Goal: Task Accomplishment & Management: Manage account settings

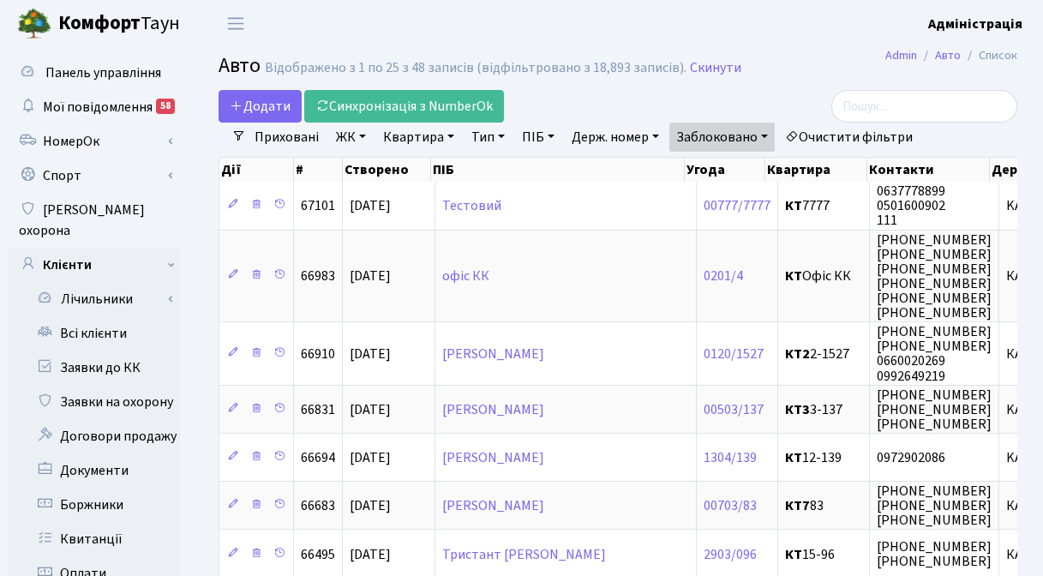
select select "25"
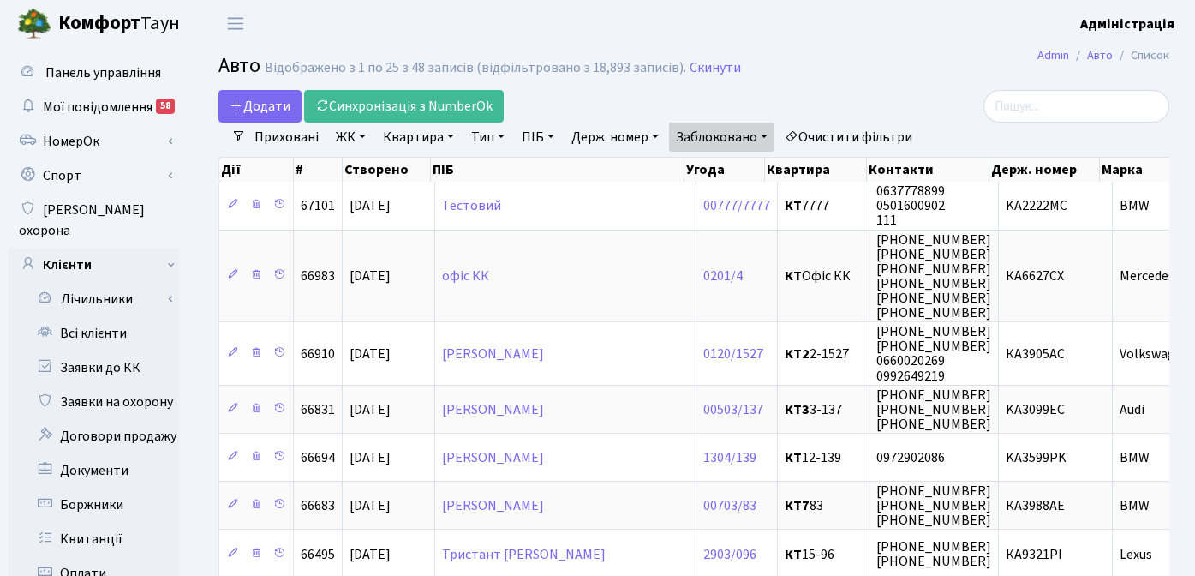
click at [841, 79] on h2 "Авто Відображено з 1 по 25 з 48 записів (відфільтровано з 18,893 записів). Скин…" at bounding box center [693, 68] width 951 height 29
click at [956, 60] on h2 "Авто Відображено з 1 по 25 з 48 записів (відфільтровано з 18,893 записів). Скин…" at bounding box center [693, 68] width 951 height 29
click at [861, 74] on h2 "Авто Відображено з 1 по 25 з 48 записів (відфільтровано з 18,893 записів). Скин…" at bounding box center [693, 68] width 951 height 29
click at [795, 76] on h2 "Авто Відображено з 1 по 25 з 48 записів (відфільтровано з 18,893 записів). Скин…" at bounding box center [693, 68] width 951 height 29
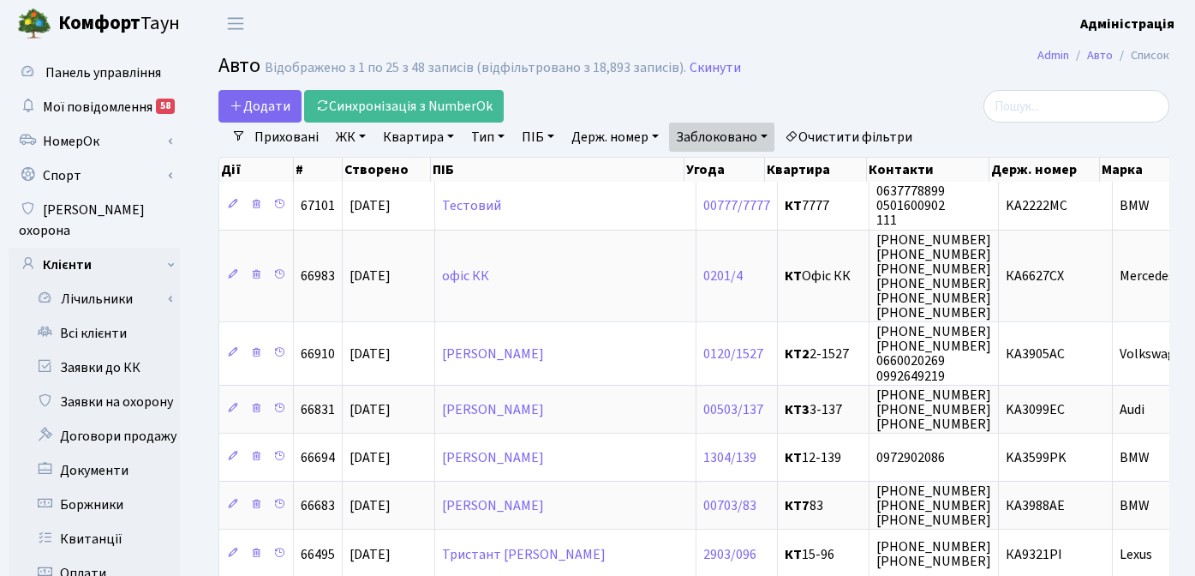
click at [864, 134] on link "Очистити фільтри" at bounding box center [848, 137] width 141 height 29
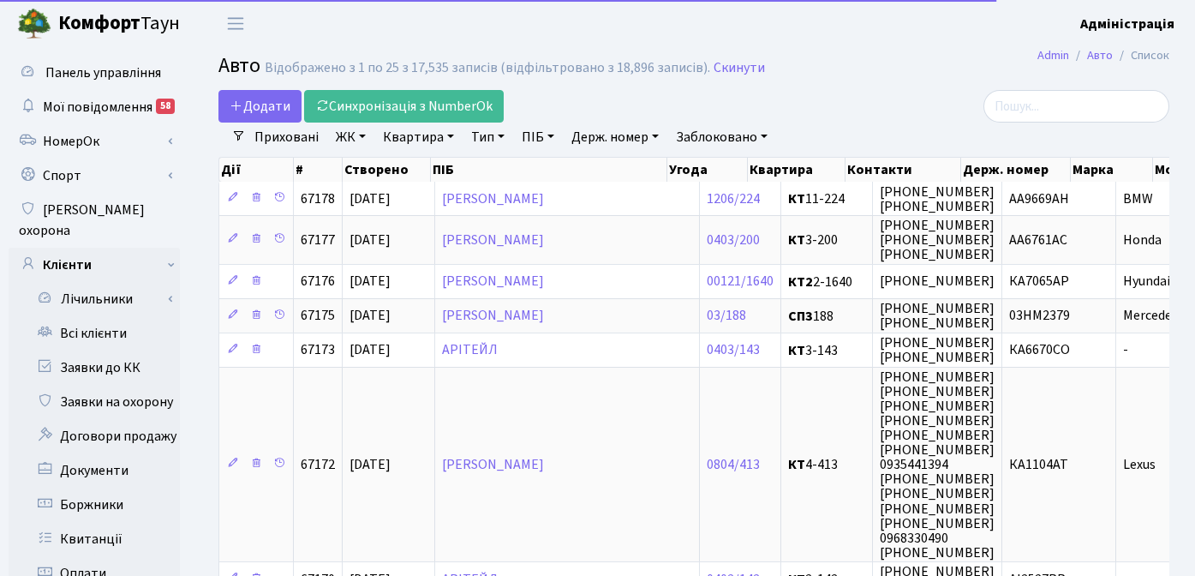
click at [623, 136] on link "Держ. номер" at bounding box center [615, 137] width 101 height 29
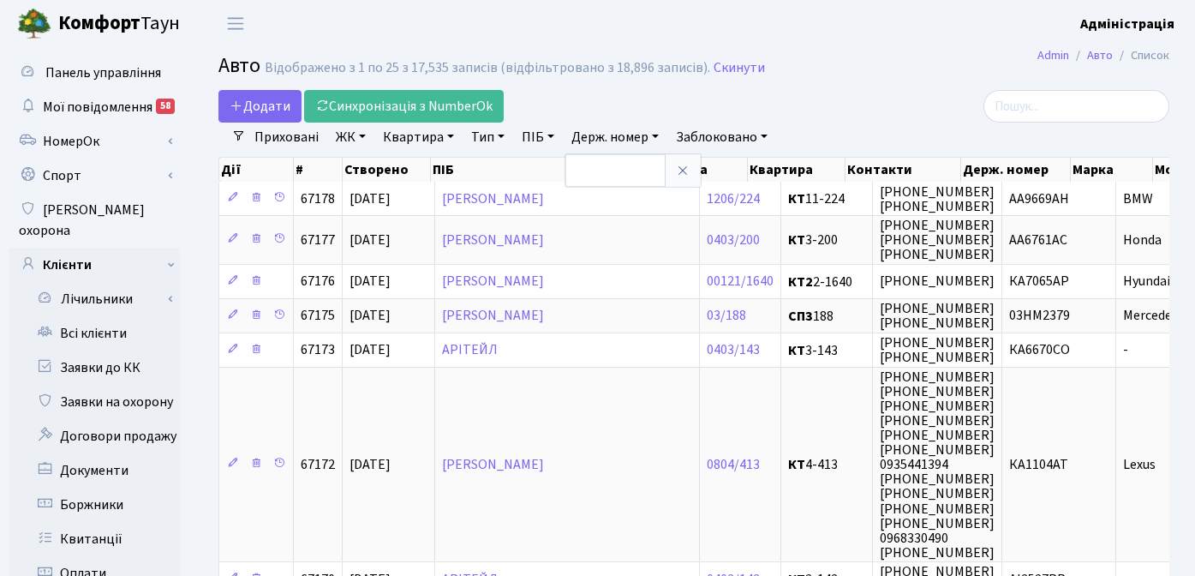
click at [843, 123] on li "Очистити фільтри" at bounding box center [848, 137] width 141 height 29
click at [595, 135] on link "Держ. номер" at bounding box center [615, 137] width 101 height 29
type input "3099"
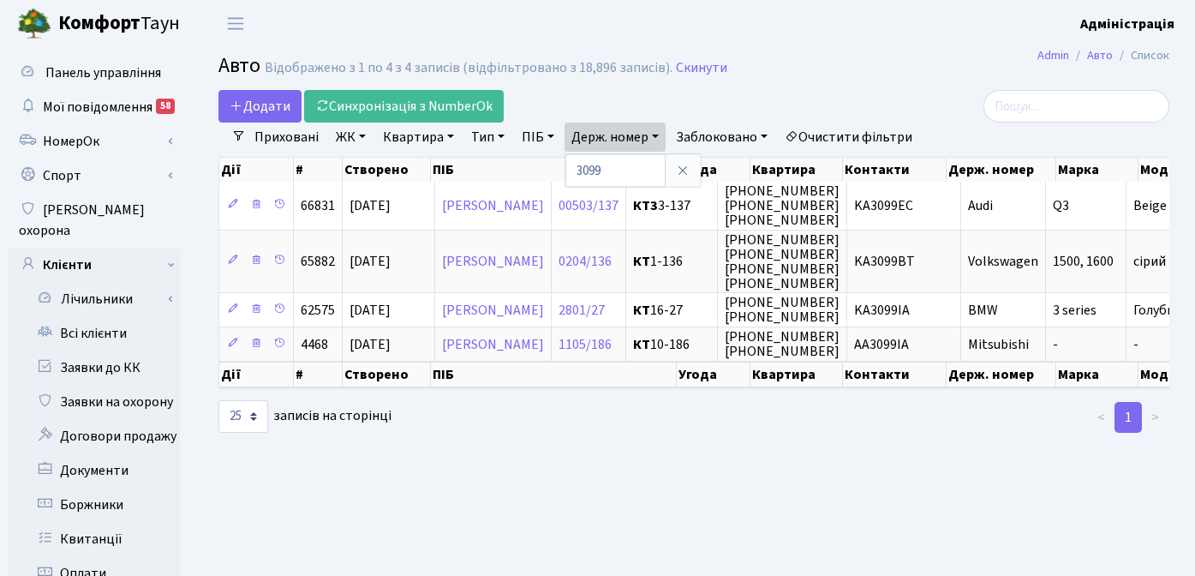
click at [928, 485] on main "Admin Авто Список Авто Відображено з 1 по 4 з 4 записів (відфільтровано з 18,89…" at bounding box center [694, 545] width 1003 height 997
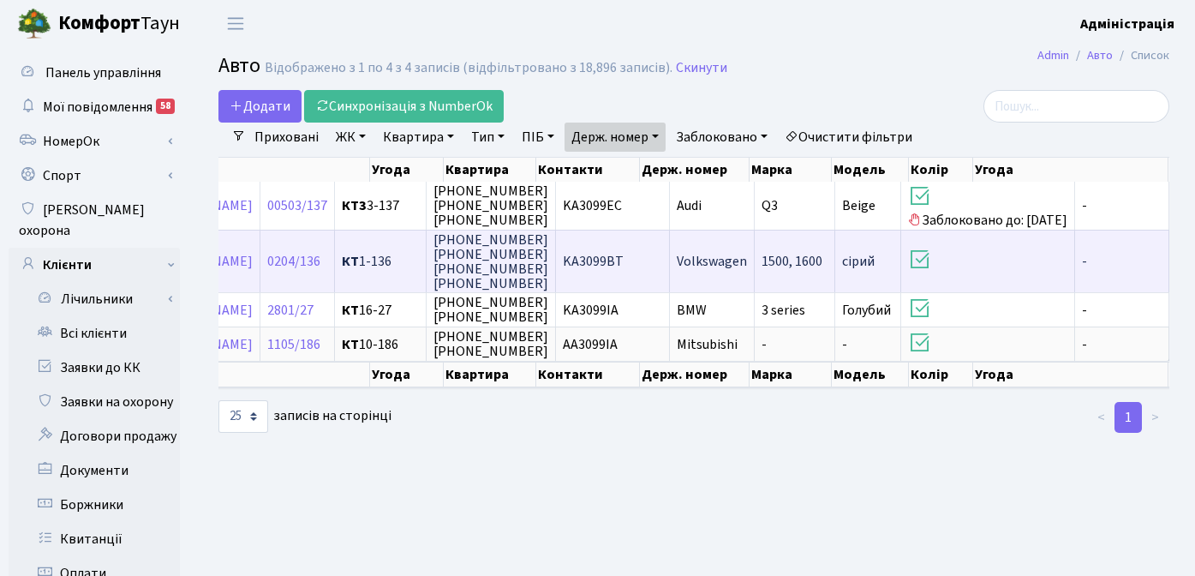
scroll to position [0, 396]
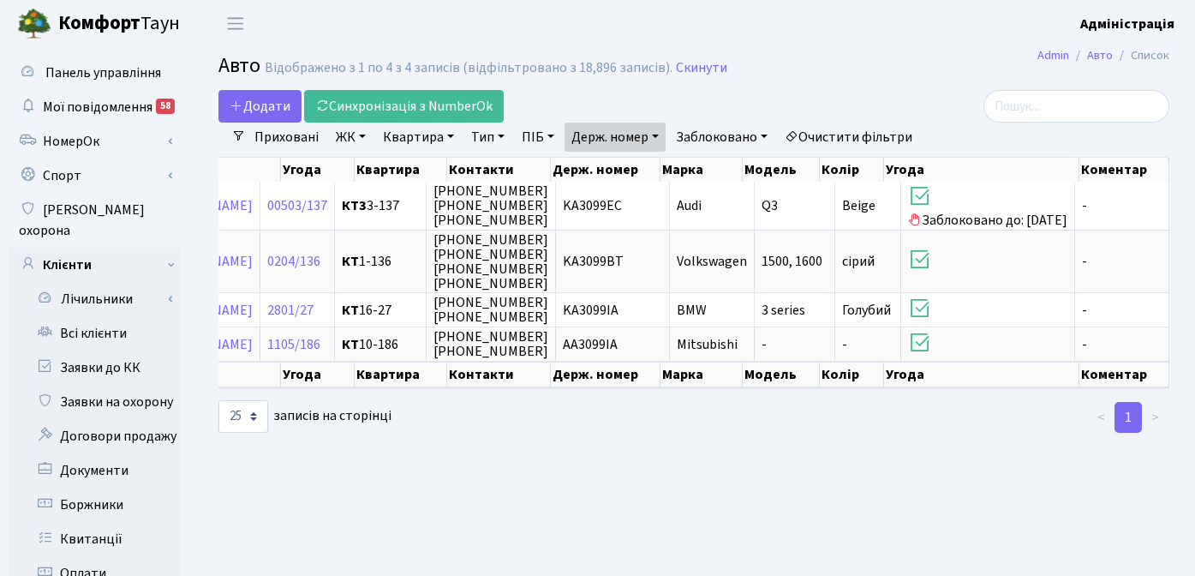
click at [919, 52] on main "Admin Авто Список Авто Відображено з 1 по 4 з 4 записів (відфільтровано з 18,89…" at bounding box center [694, 545] width 1003 height 997
click at [625, 478] on main "Admin Авто Список Авто Відображено з 1 по 4 з 4 записів (відфільтровано з 18,89…" at bounding box center [694, 545] width 1003 height 997
click at [570, 455] on main "Admin Авто Список Авто Відображено з 1 по 4 з 4 записів (відфільтровано з 18,89…" at bounding box center [694, 545] width 1003 height 997
click at [611, 434] on div at bounding box center [694, 417] width 326 height 34
click at [636, 434] on div at bounding box center [694, 417] width 326 height 34
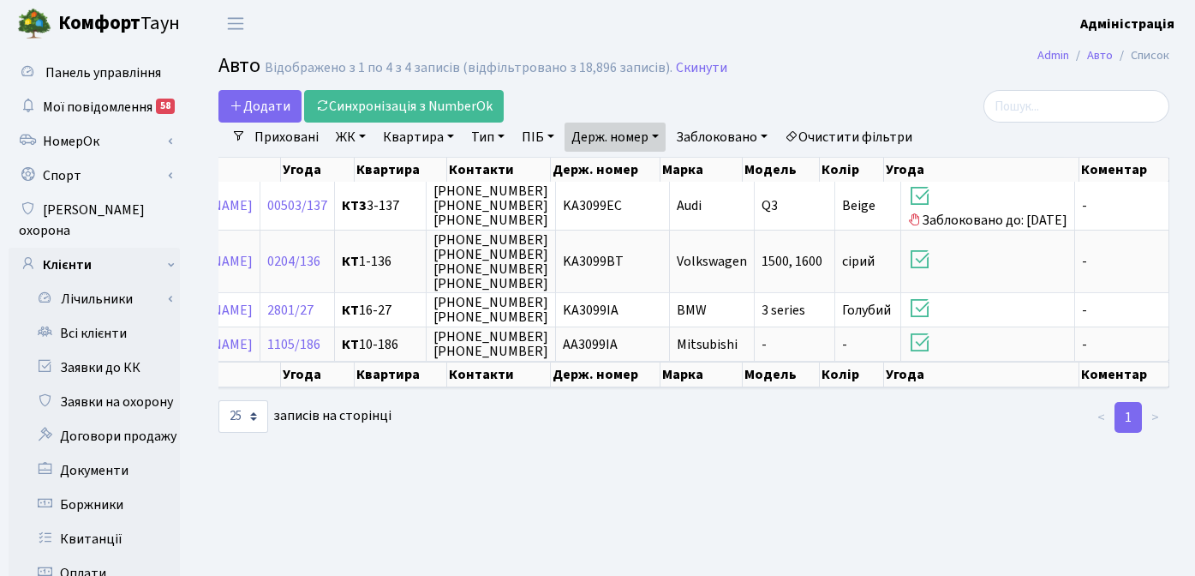
click at [627, 458] on main "Admin Авто Список Авто Відображено з 1 по 4 з 4 записів (відфільтровано з 18,89…" at bounding box center [694, 545] width 1003 height 997
click at [734, 483] on main "Admin Авто Список Авто Відображено з 1 по 4 з 4 записів (відфільтровано з 18,89…" at bounding box center [694, 545] width 1003 height 997
click at [763, 503] on main "Admin Авто Список Авто Відображено з 1 по 4 з 4 записів (відфільтровано з 18,89…" at bounding box center [694, 545] width 1003 height 997
click at [866, 91] on div at bounding box center [1020, 106] width 326 height 33
click at [883, 75] on h2 "Авто Відображено з 1 по 4 з 4 записів (відфільтровано з 18,896 записів). Скинути" at bounding box center [693, 68] width 951 height 29
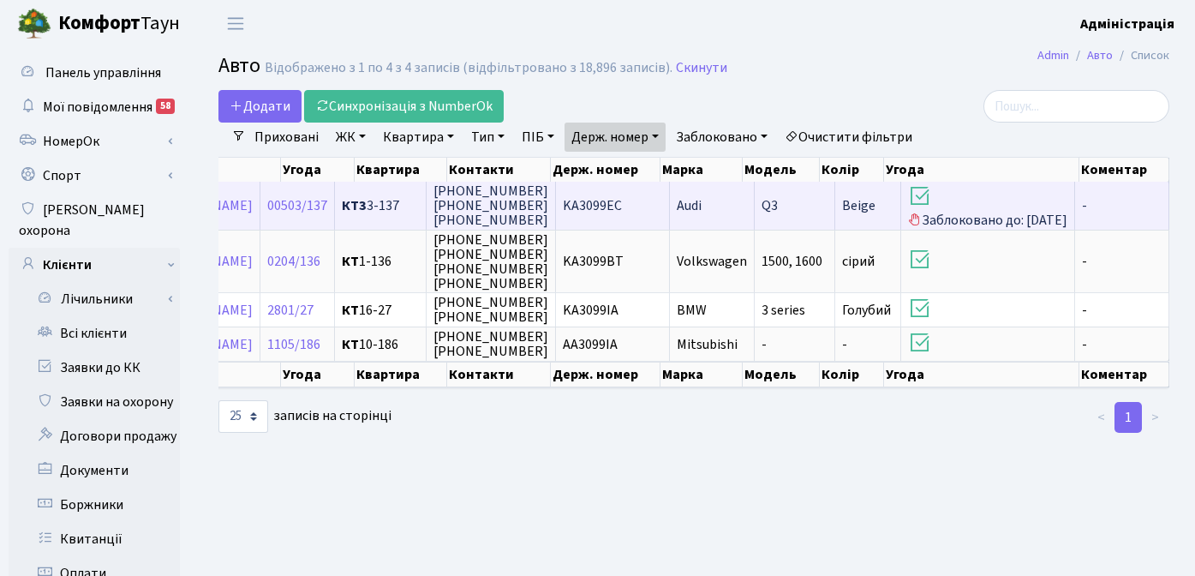
click at [954, 203] on h3 at bounding box center [987, 197] width 159 height 29
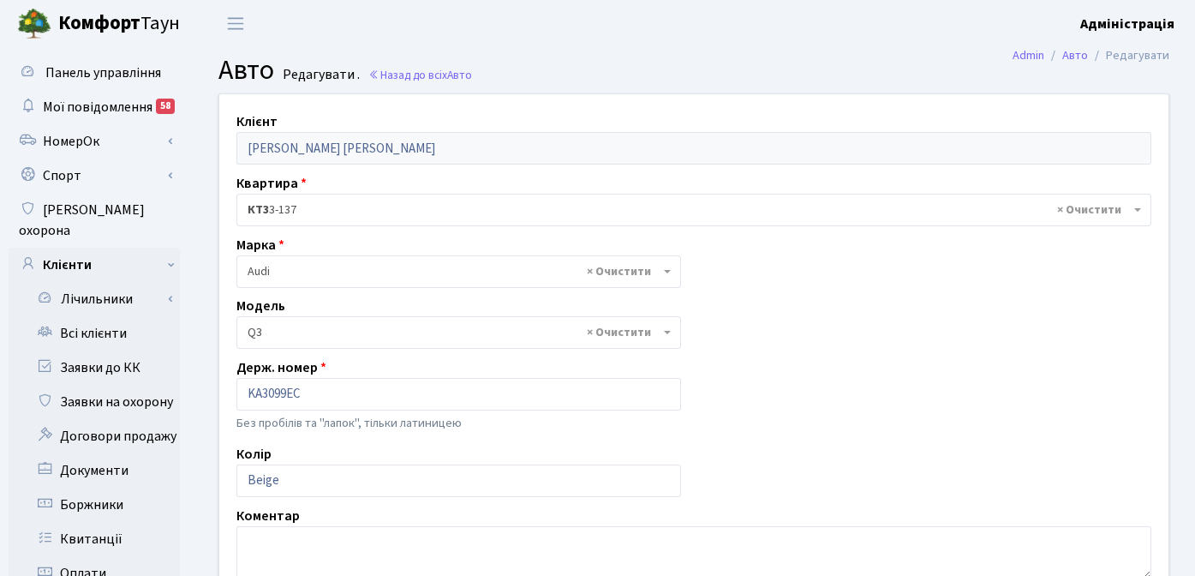
select select "171"
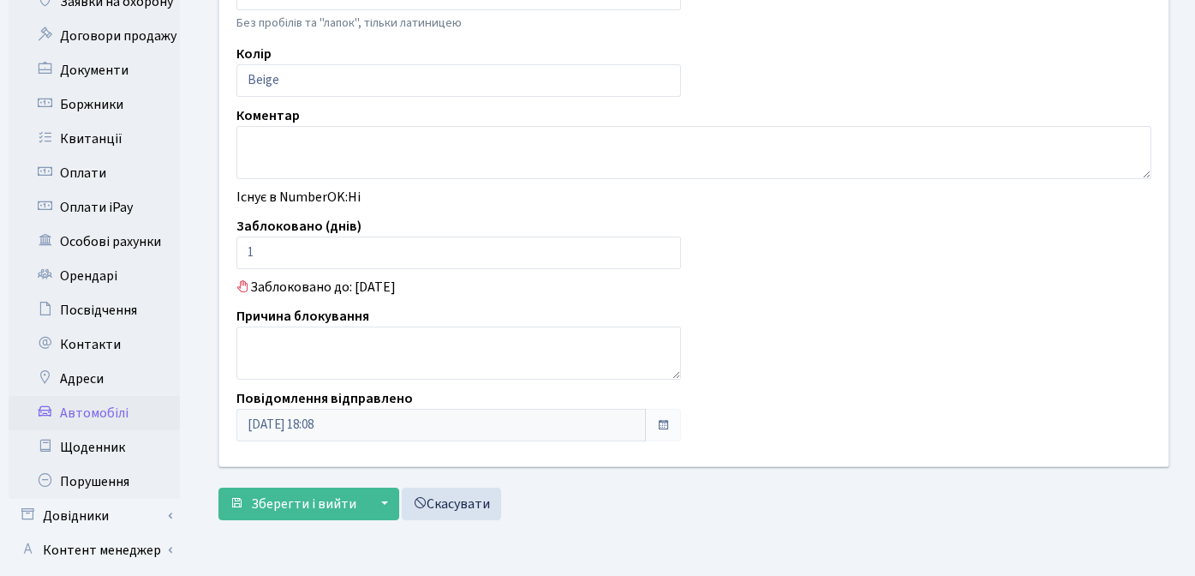
scroll to position [447, 0]
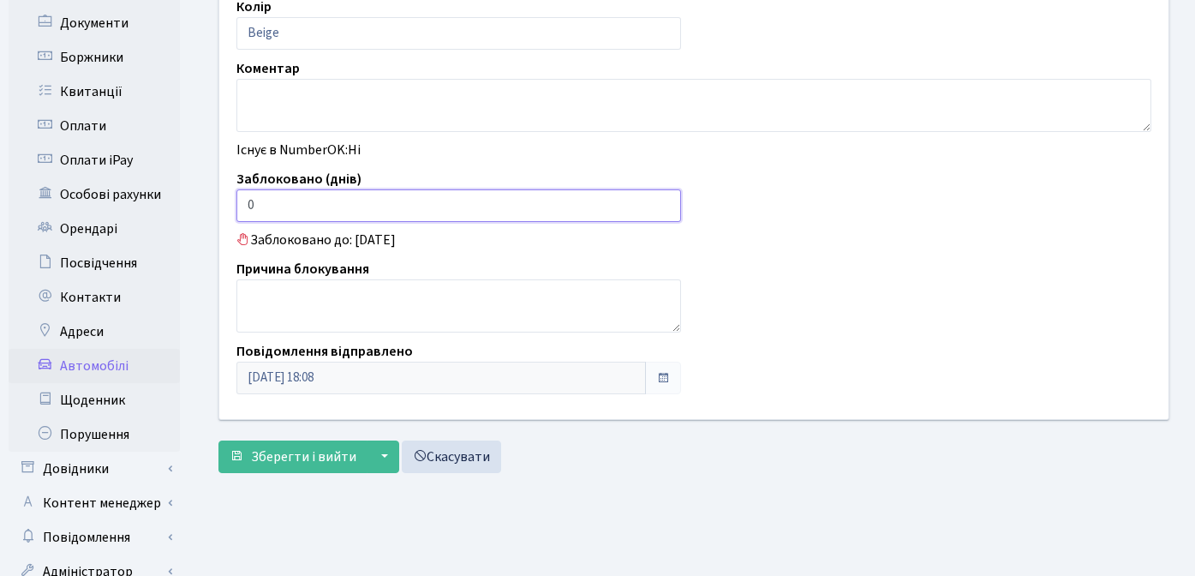
type input "0"
click at [665, 208] on input "0" at bounding box center [458, 205] width 445 height 33
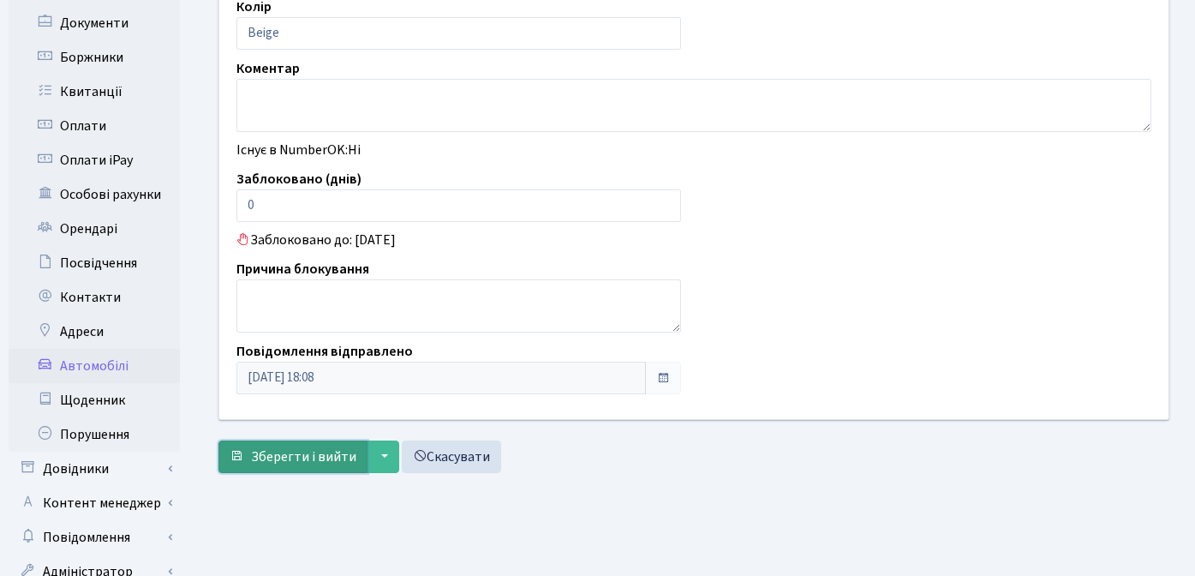
click at [277, 458] on span "Зберегти і вийти" at bounding box center [303, 456] width 105 height 19
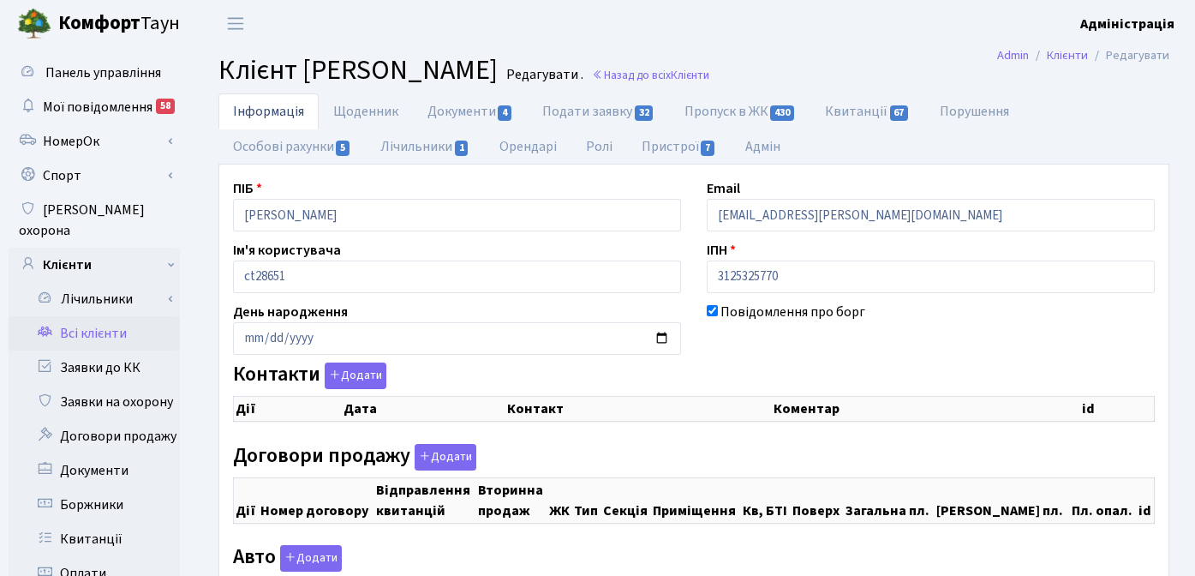
checkbox input "true"
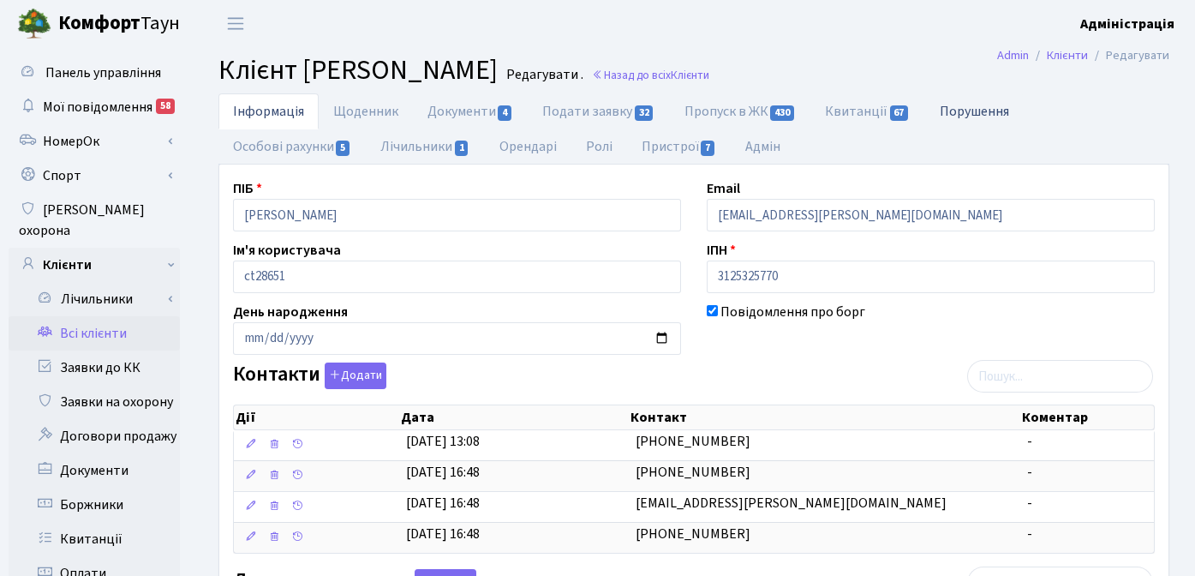
click at [985, 109] on link "Порушення" at bounding box center [974, 110] width 99 height 35
select select "25"
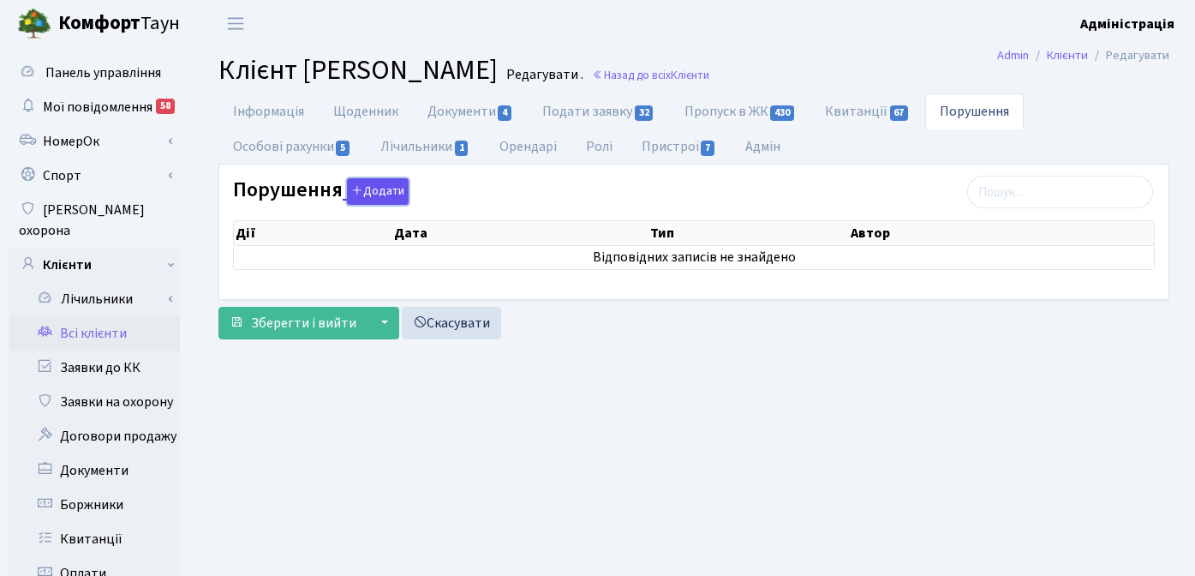
click at [395, 192] on button "Додати" at bounding box center [378, 191] width 62 height 27
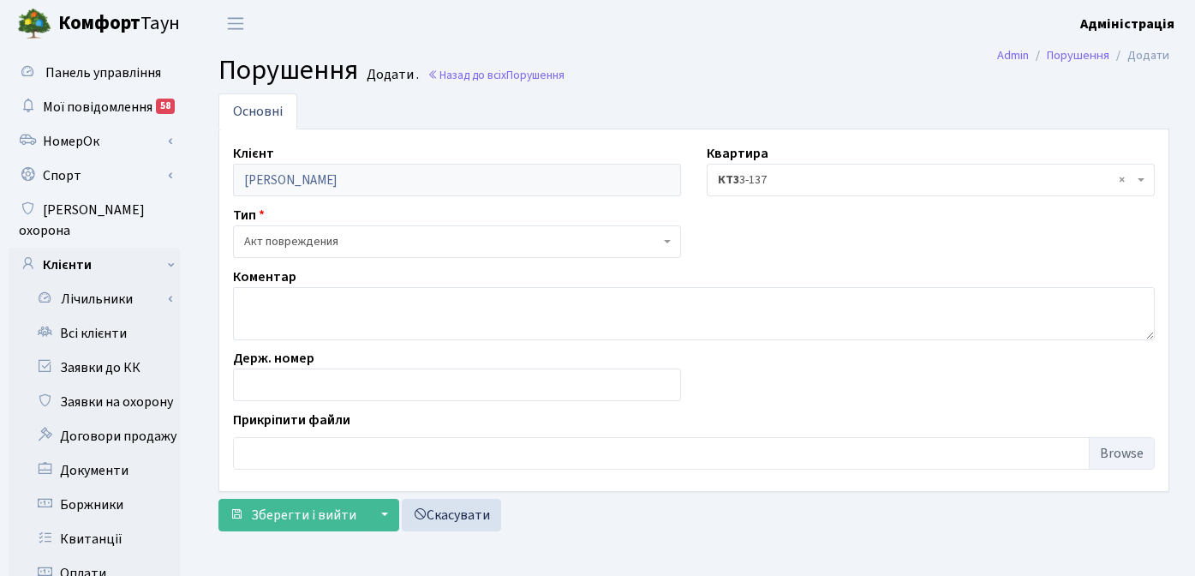
click at [399, 240] on span "Акт повреждения" at bounding box center [452, 241] width 416 height 17
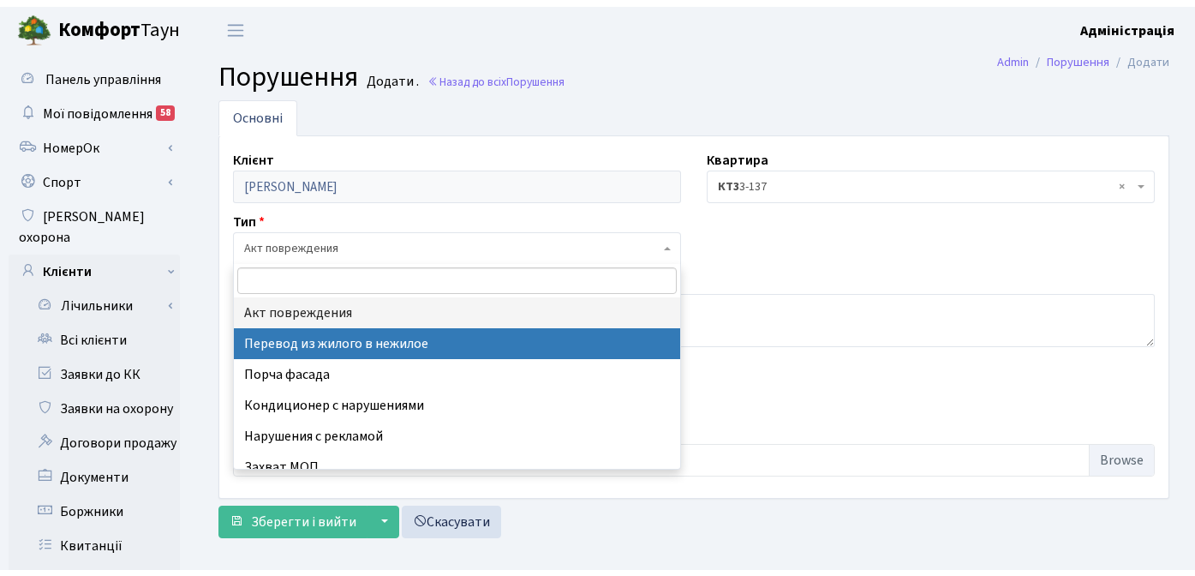
scroll to position [75, 0]
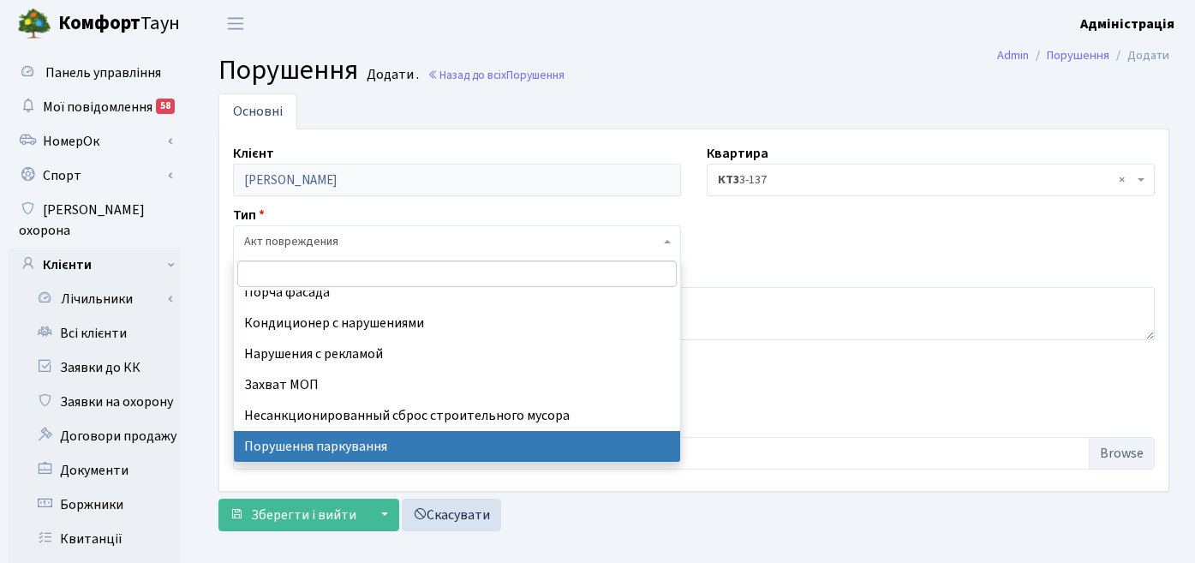
select select "8"
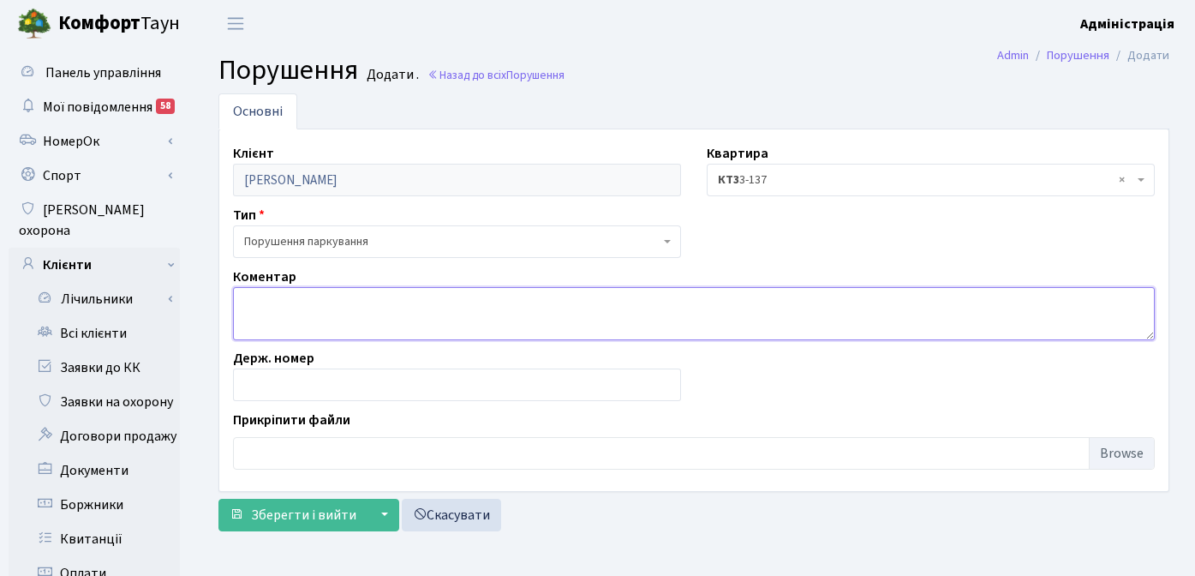
click at [343, 320] on textarea at bounding box center [694, 313] width 922 height 53
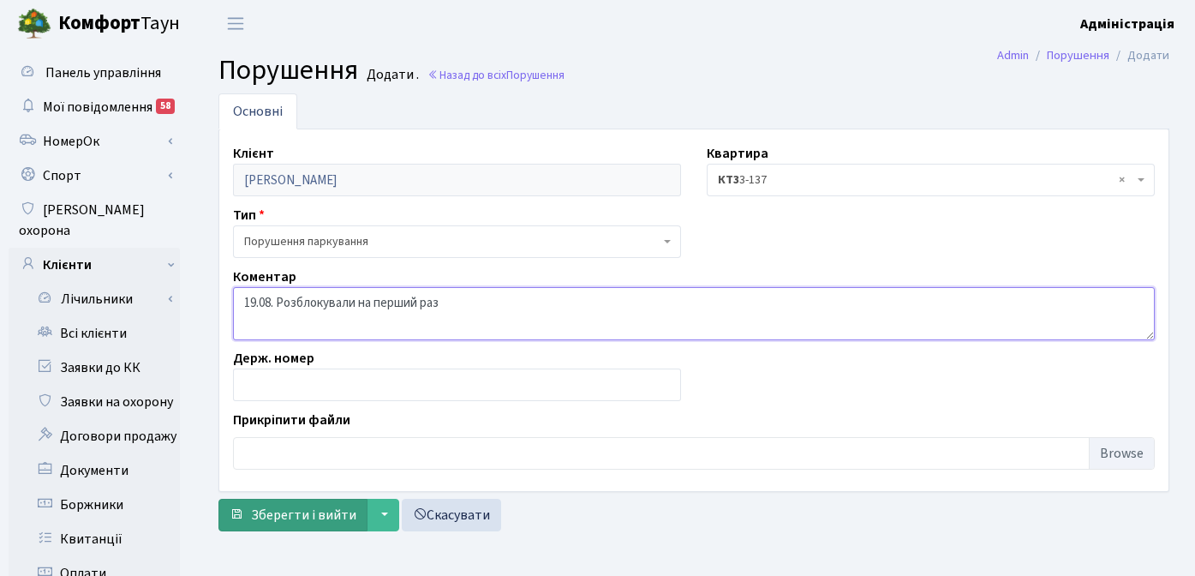
type textarea "19.08. Розблокували на перший раз"
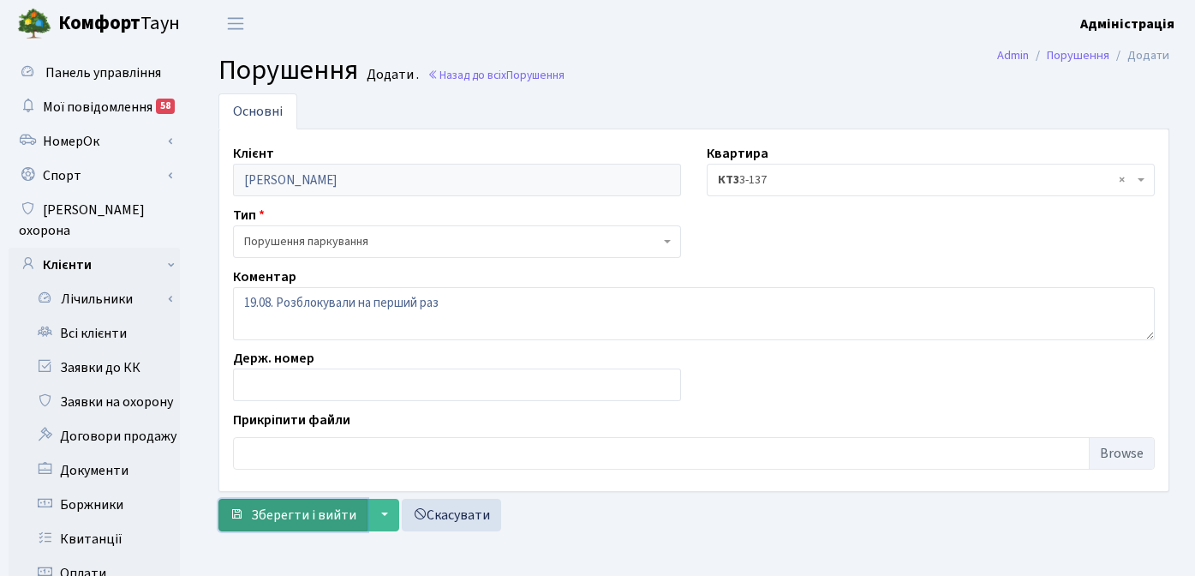
click at [288, 514] on span "Зберегти і вийти" at bounding box center [303, 515] width 105 height 19
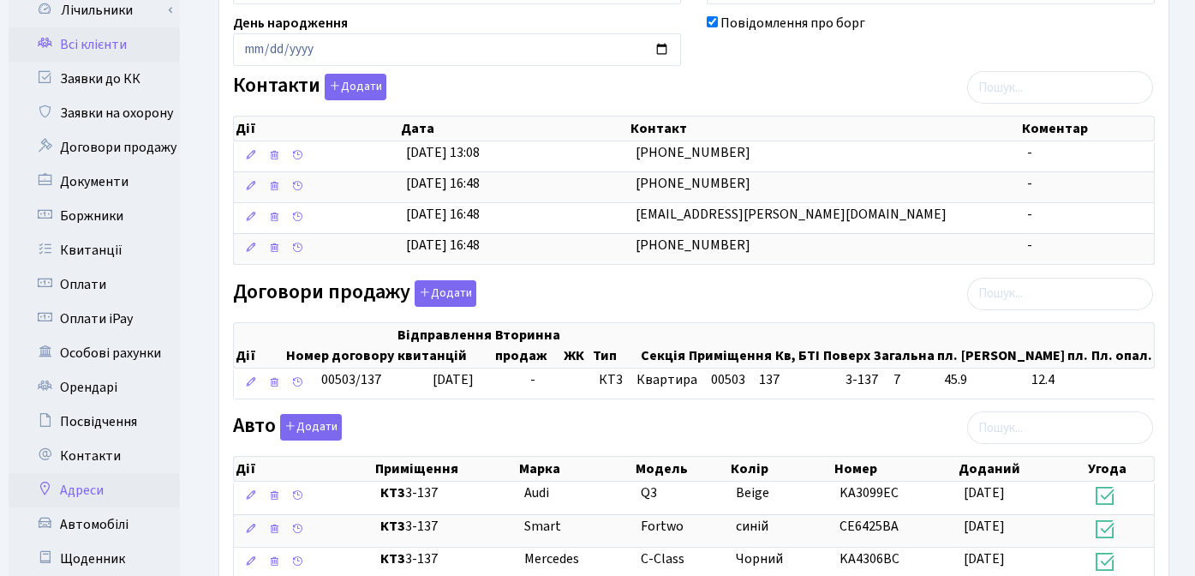
scroll to position [293, 0]
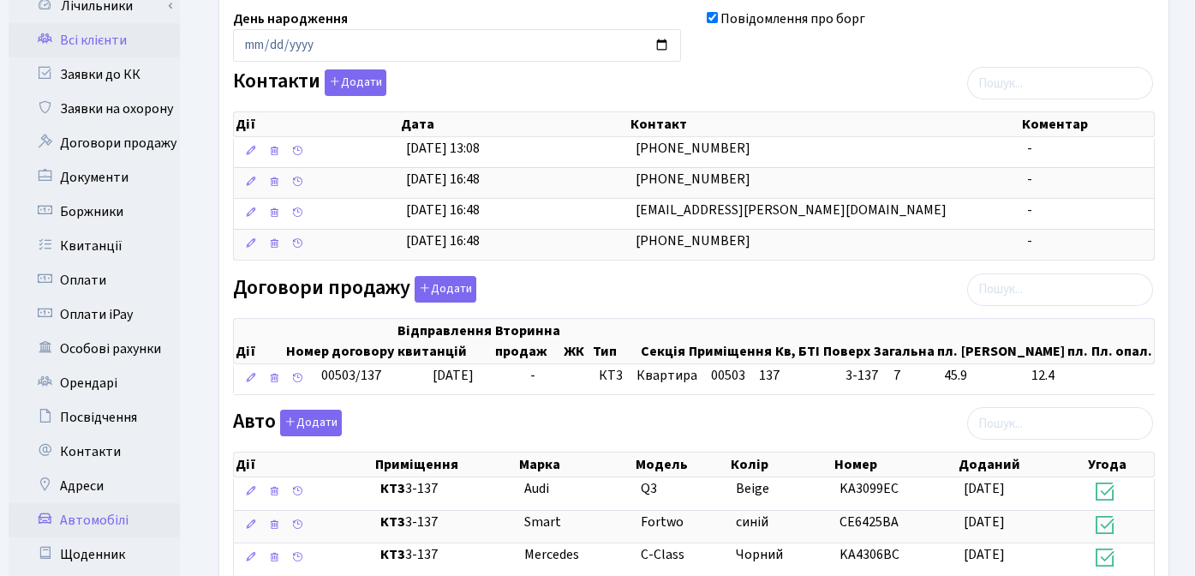
click at [103, 503] on link "Автомобілі" at bounding box center [94, 520] width 171 height 34
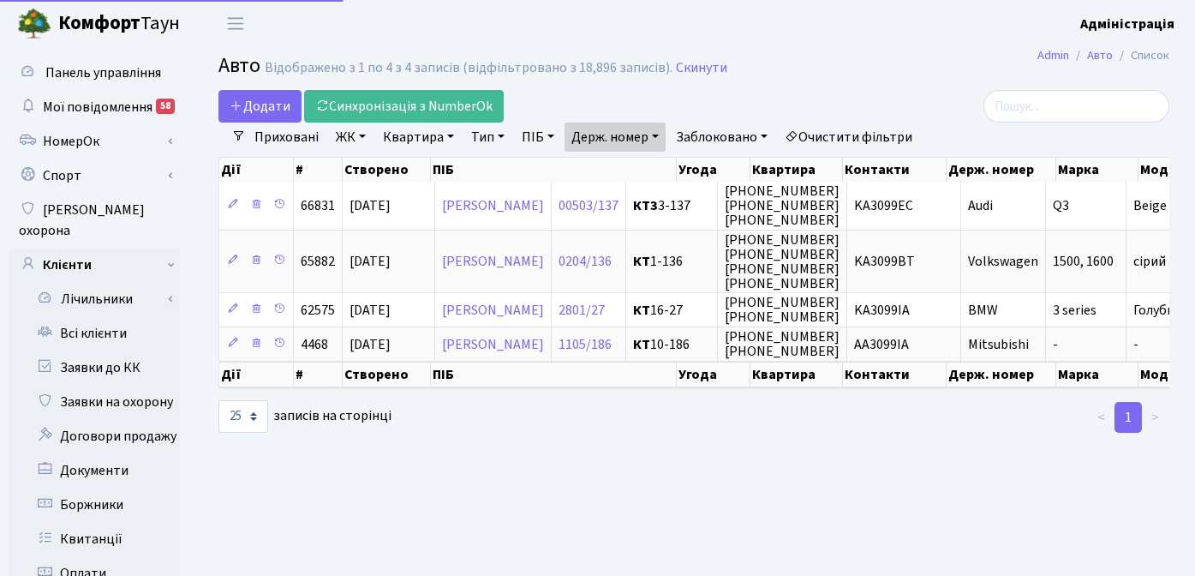
select select "25"
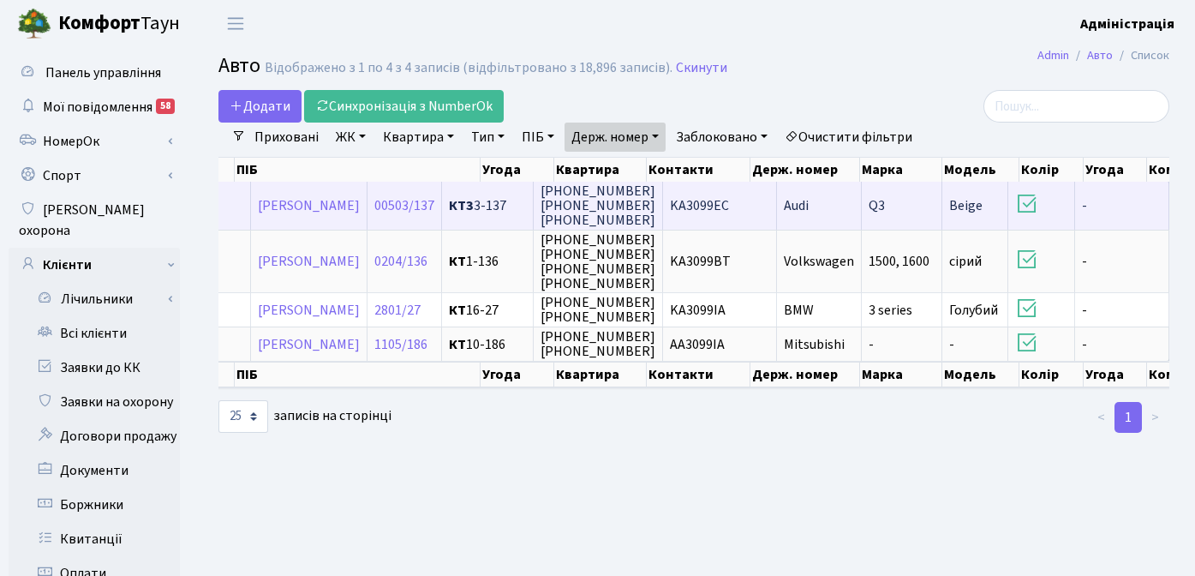
scroll to position [0, 265]
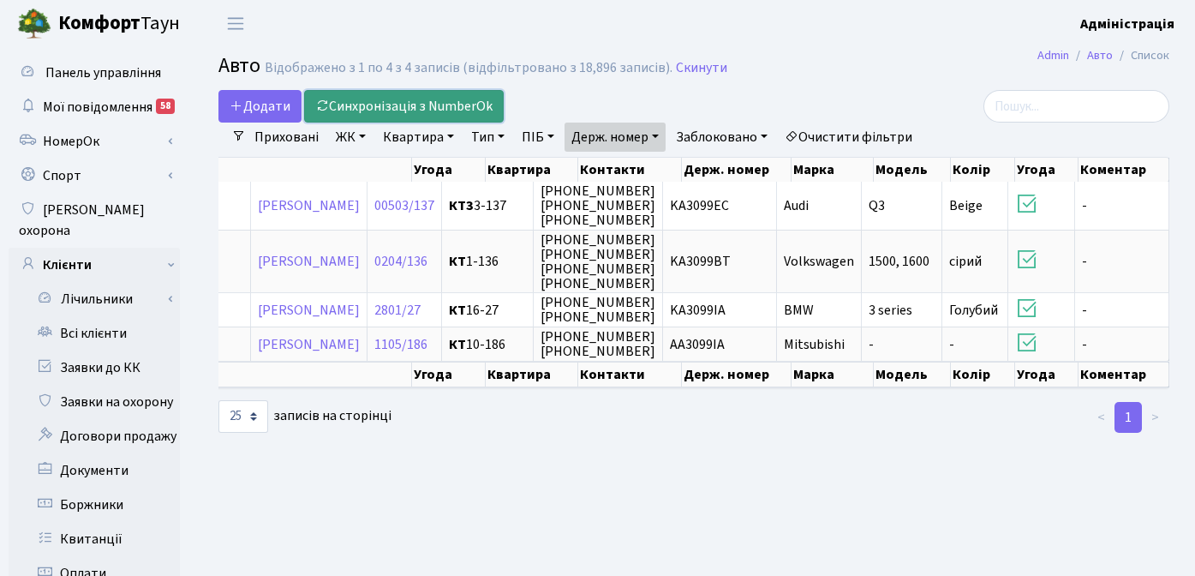
click at [426, 105] on link "Синхронізація з NumberOk" at bounding box center [404, 106] width 200 height 33
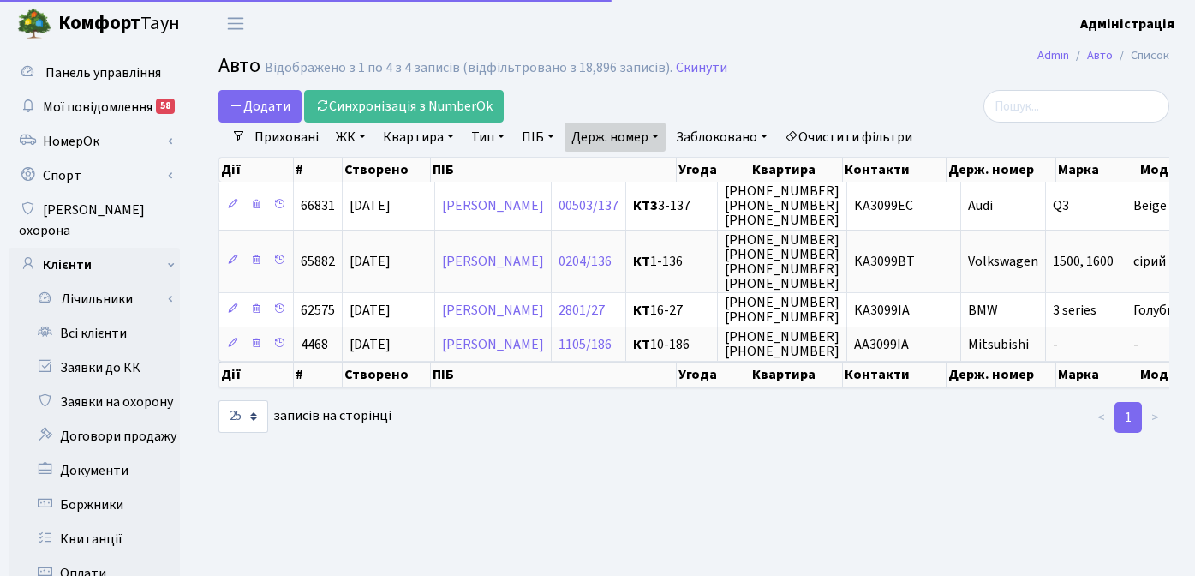
select select "25"
click at [631, 456] on main "Admin Авто Список Авто Відображено з 1 по 4 з 4 записів (відфільтровано з 18,89…" at bounding box center [694, 545] width 1003 height 997
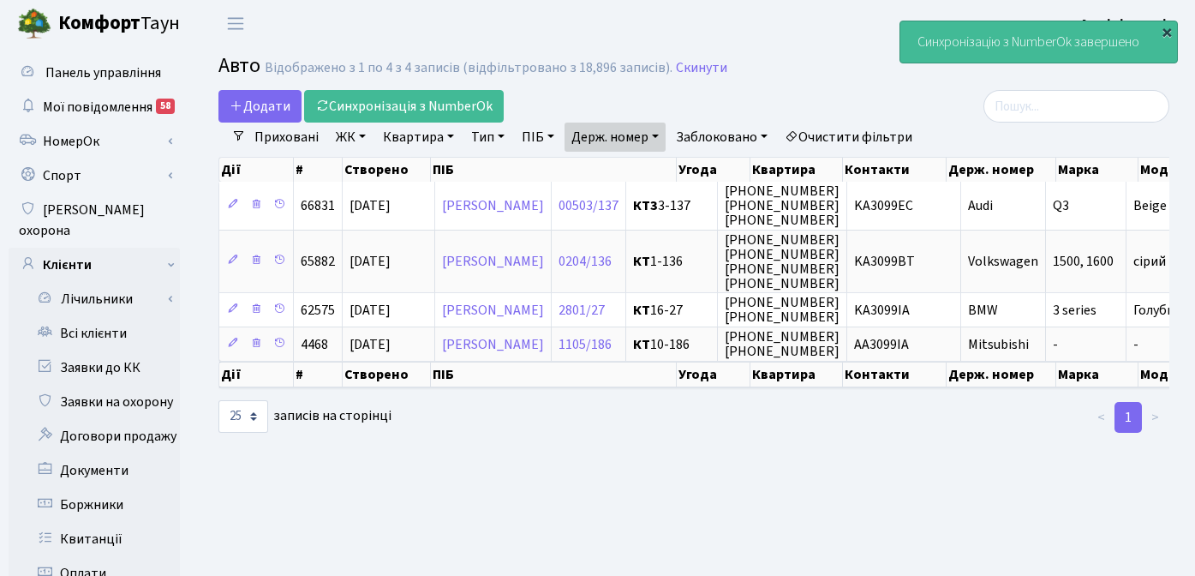
click at [1164, 32] on div "×" at bounding box center [1166, 31] width 17 height 17
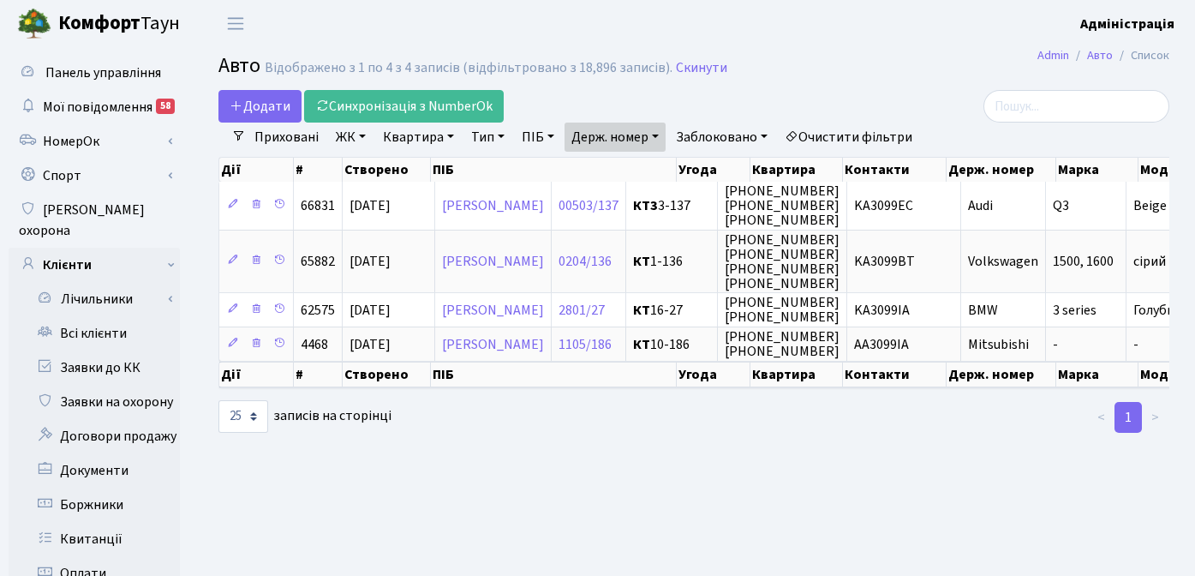
click at [687, 503] on main "Admin Авто Список Авто Відображено з 1 по 4 з 4 записів (відфільтровано з 18,89…" at bounding box center [694, 545] width 1003 height 997
click at [859, 132] on link "Очистити фільтри" at bounding box center [848, 137] width 141 height 29
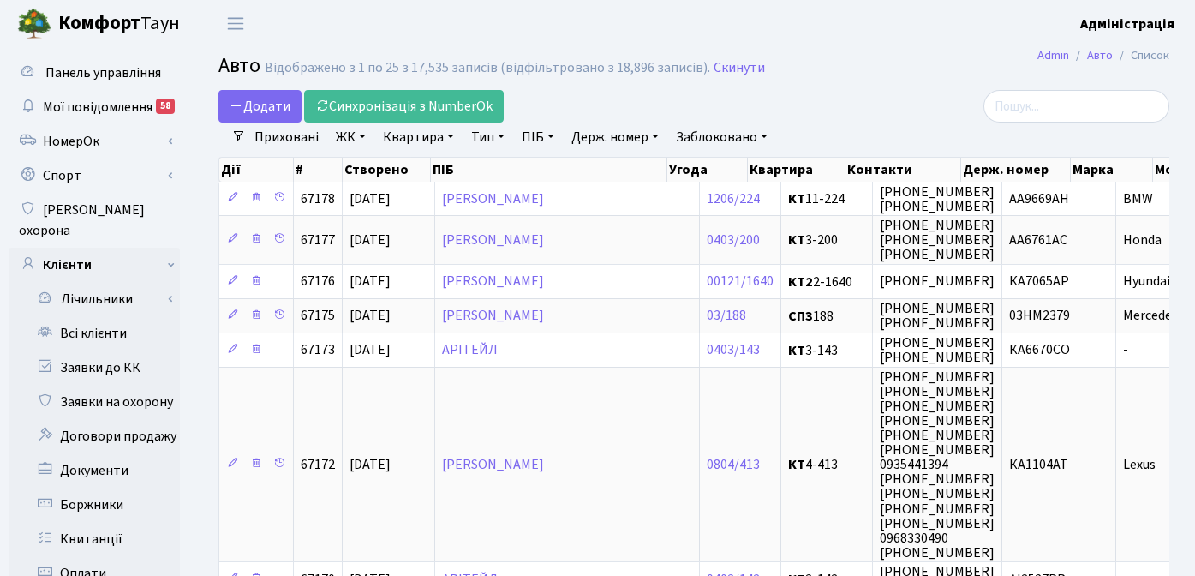
click at [770, 79] on h2 "Авто Відображено з 1 по 25 з 17,535 записів (відфільтровано з 18,896 записів). …" at bounding box center [693, 68] width 951 height 29
click at [837, 99] on div "Додати Синхронізація з NumberOk" at bounding box center [530, 106] width 625 height 33
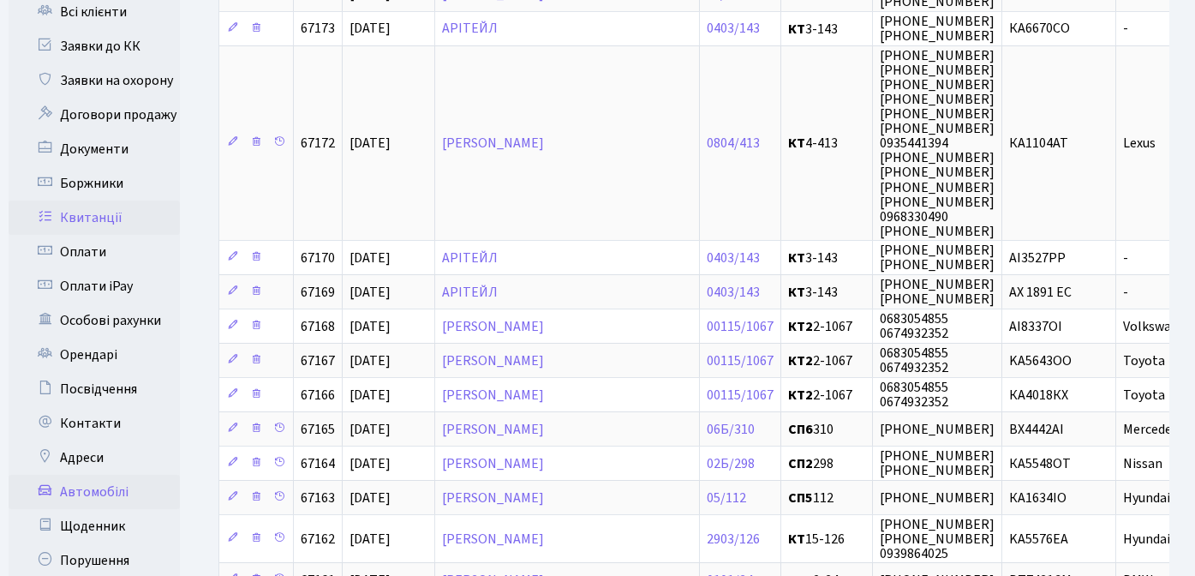
scroll to position [407, 0]
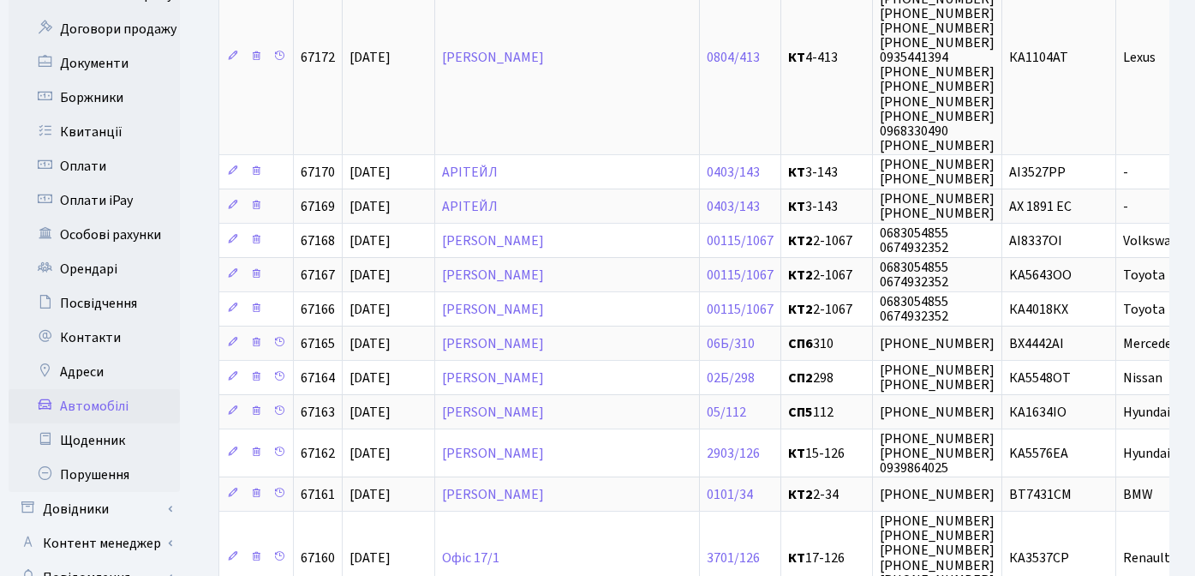
click at [99, 389] on link "Автомобілі" at bounding box center [94, 406] width 171 height 34
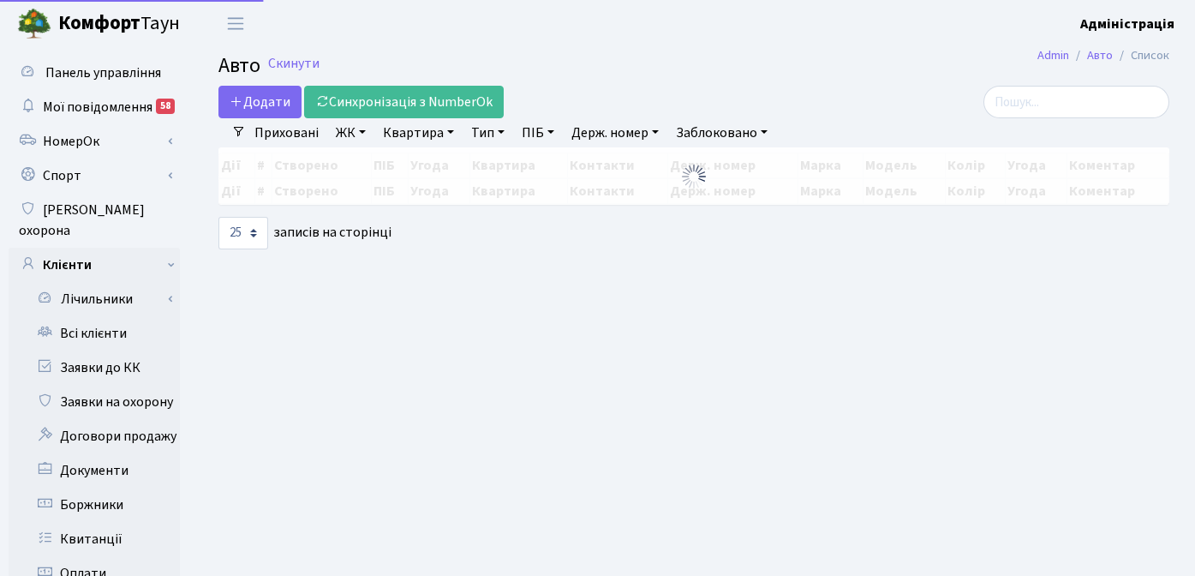
select select "25"
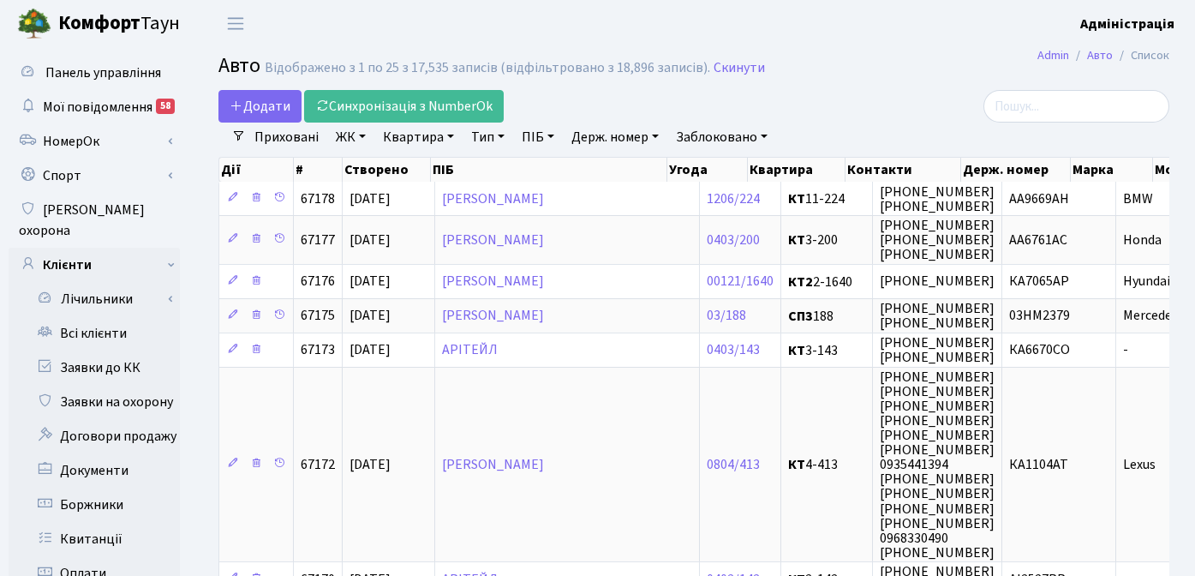
click at [484, 139] on link "Тип" at bounding box center [487, 137] width 47 height 29
click at [801, 106] on div "Додати Синхронізація з NumberOk" at bounding box center [530, 106] width 625 height 33
click at [699, 134] on link "Заблоковано" at bounding box center [721, 137] width 105 height 29
click at [709, 203] on link "Так" at bounding box center [737, 215] width 135 height 27
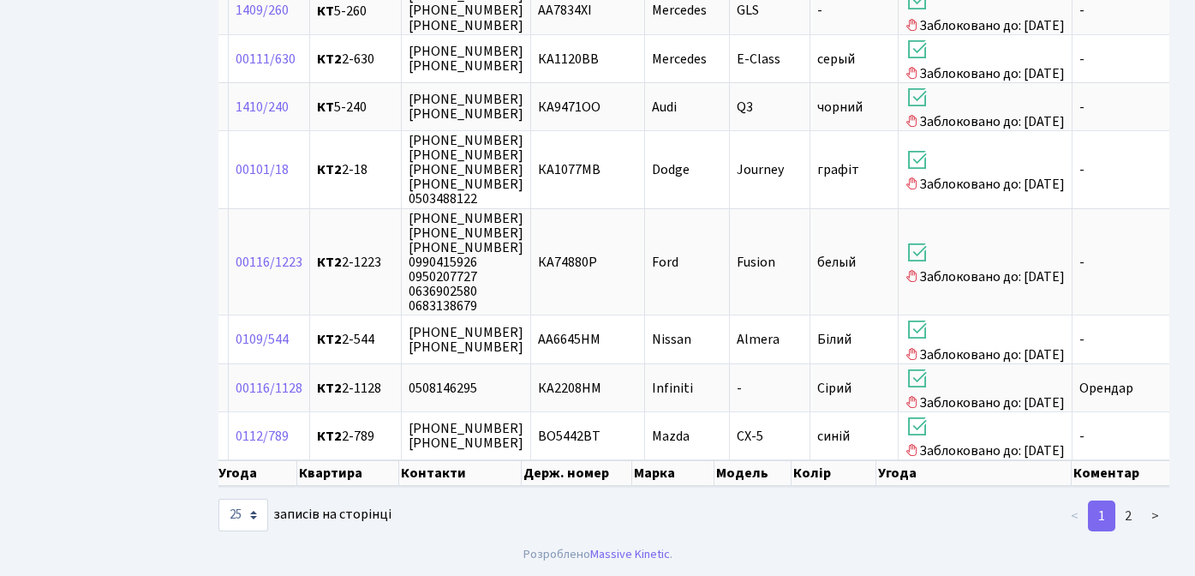
scroll to position [1130, 0]
click at [1127, 511] on link "2" at bounding box center [1128, 515] width 27 height 31
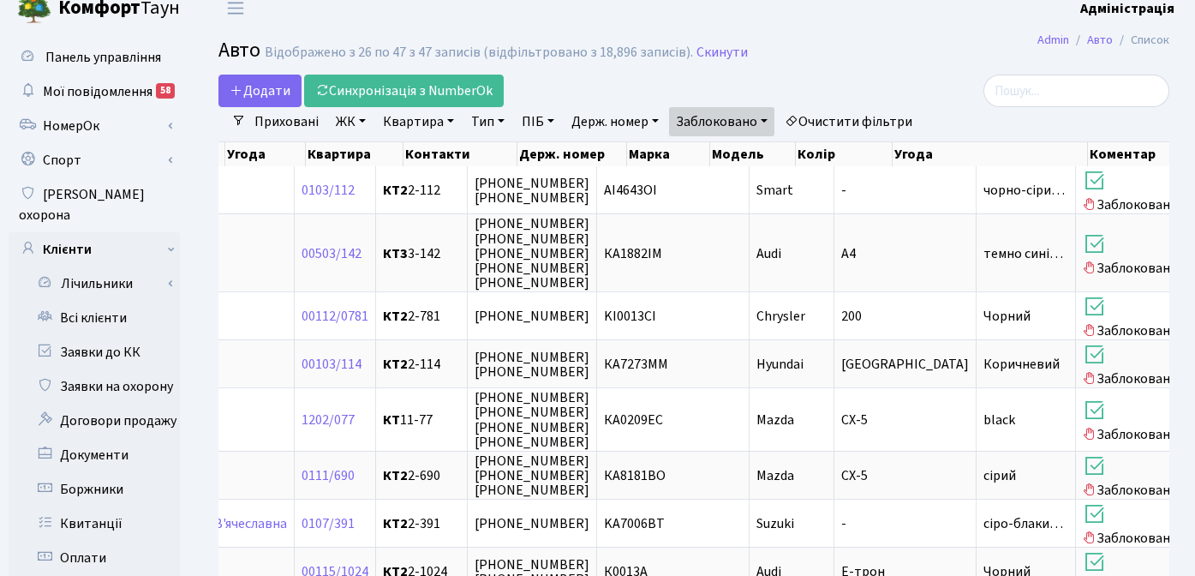
scroll to position [0, 0]
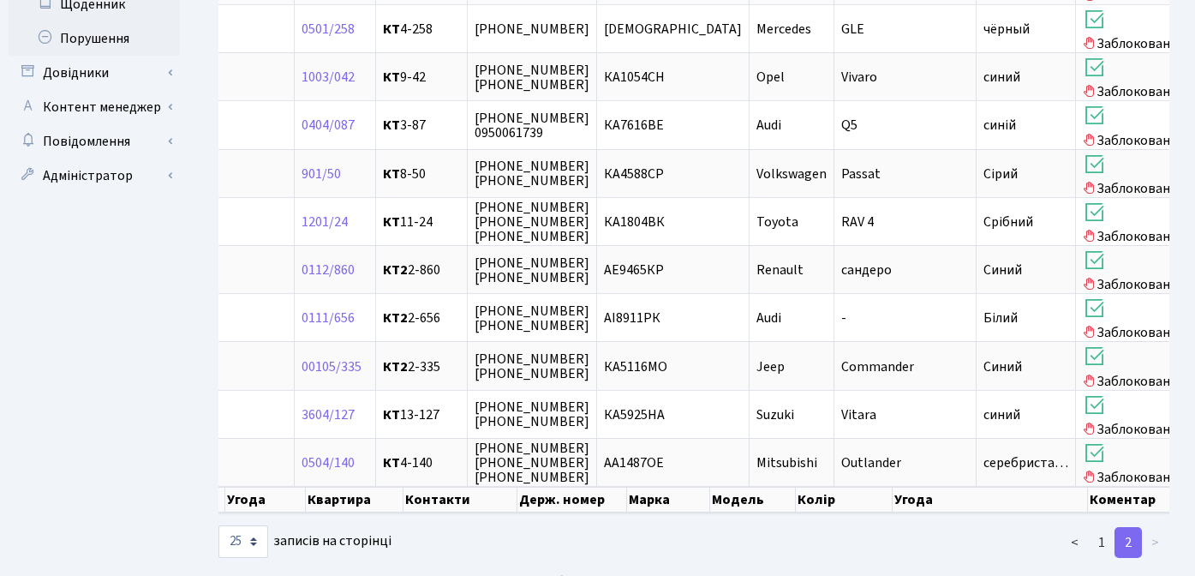
scroll to position [883, 0]
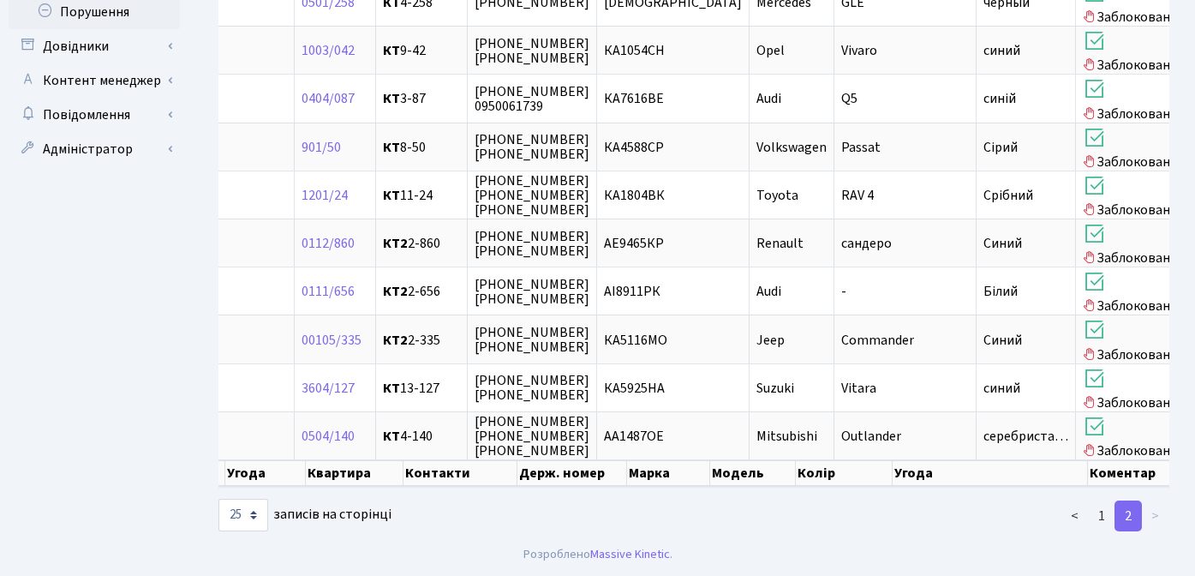
click at [1098, 514] on link "1" at bounding box center [1101, 515] width 27 height 31
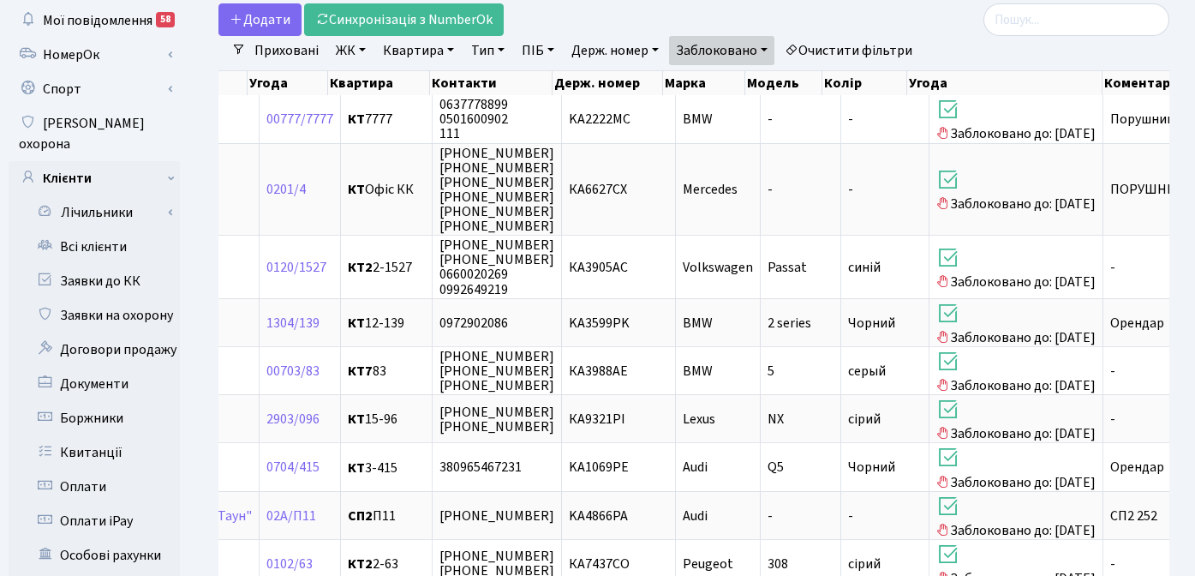
scroll to position [0, 0]
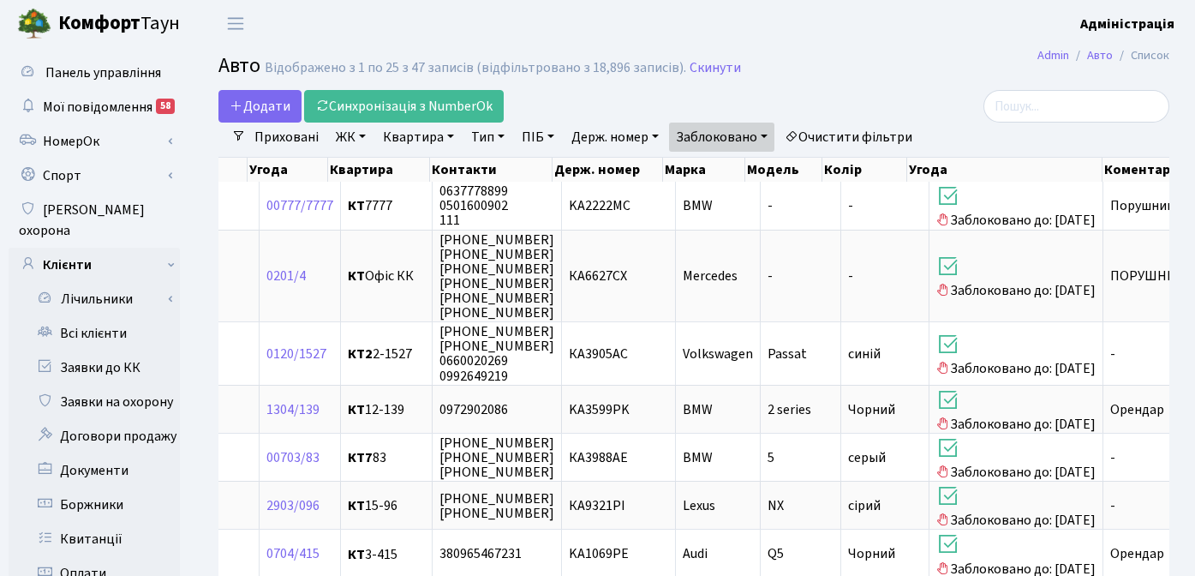
click at [841, 136] on link "Очистити фільтри" at bounding box center [848, 137] width 141 height 29
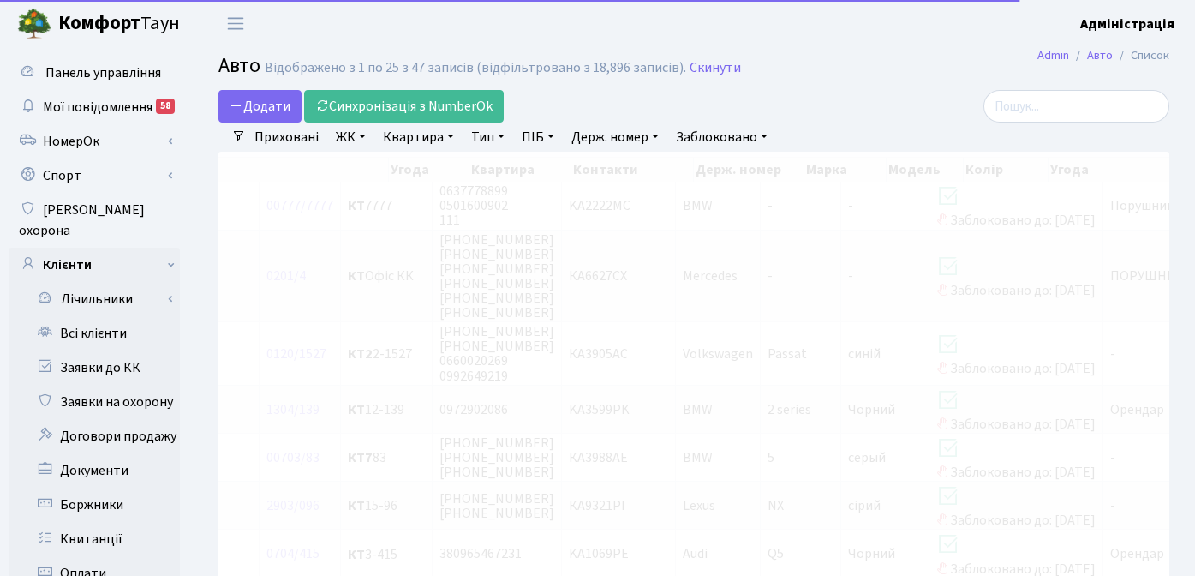
scroll to position [0, 296]
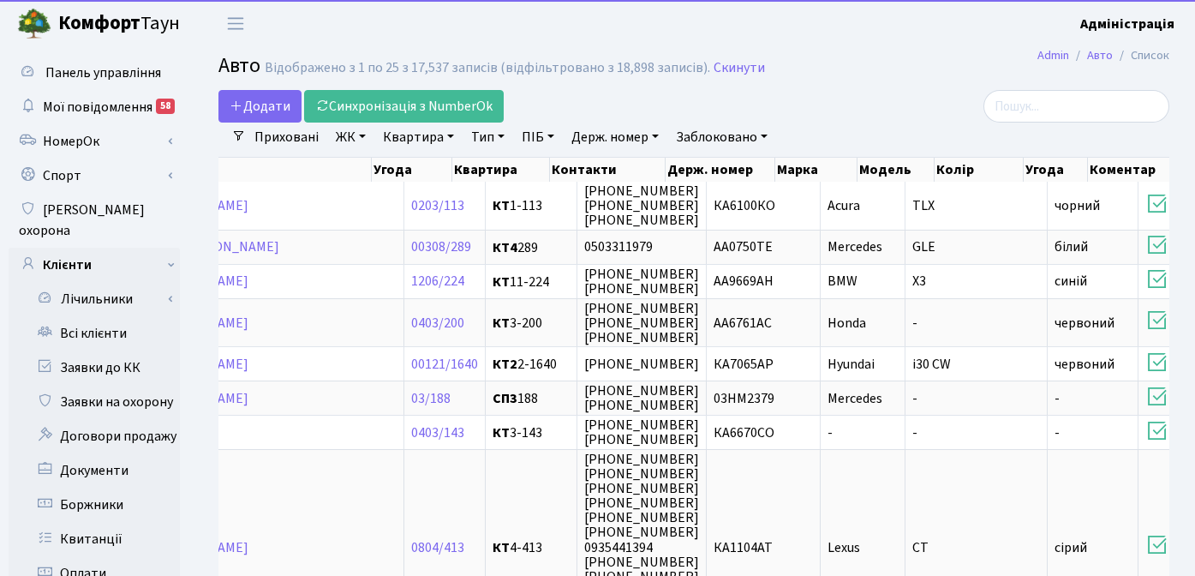
click at [806, 39] on header "[PERSON_NAME] Адміністрація Мій обліковий запис Вийти" at bounding box center [597, 23] width 1195 height 47
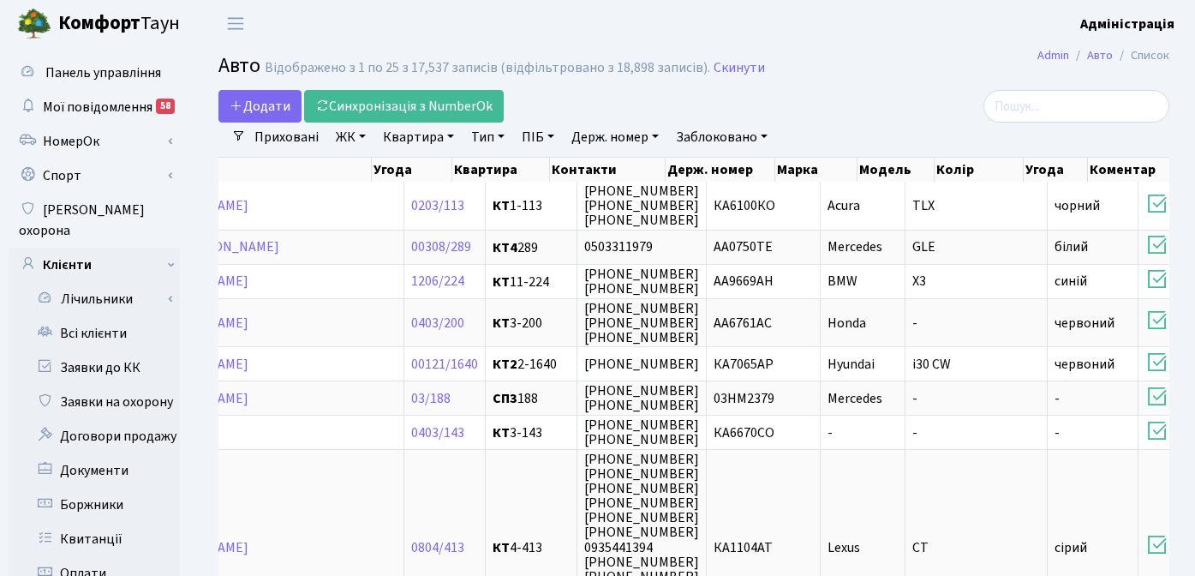
click at [903, 65] on h2 "Авто Відображено з 1 по 25 з 17,537 записів (відфільтровано з 18,898 записів). …" at bounding box center [693, 68] width 951 height 29
click at [878, 91] on div at bounding box center [1020, 106] width 300 height 33
